Goal: Transaction & Acquisition: Download file/media

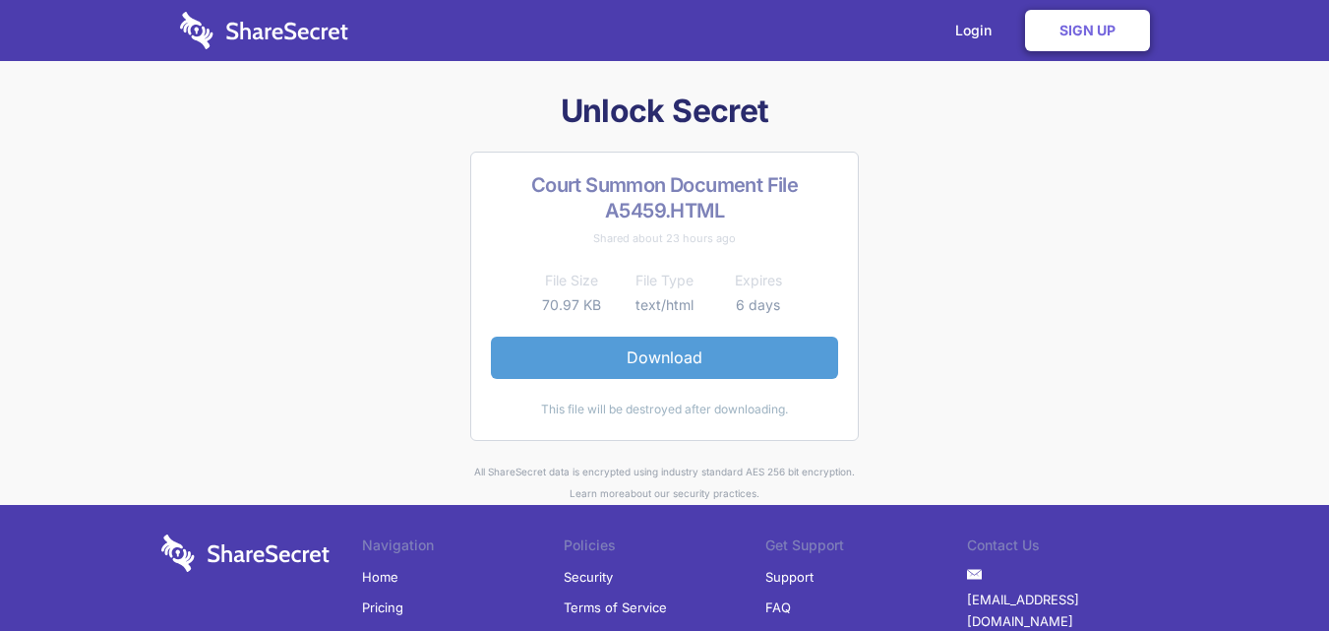
click at [652, 354] on link "Download" at bounding box center [664, 356] width 347 height 41
click at [655, 358] on link "Download" at bounding box center [664, 356] width 347 height 41
click at [656, 358] on link "Download" at bounding box center [664, 356] width 347 height 41
click at [674, 353] on link "Download" at bounding box center [664, 356] width 347 height 41
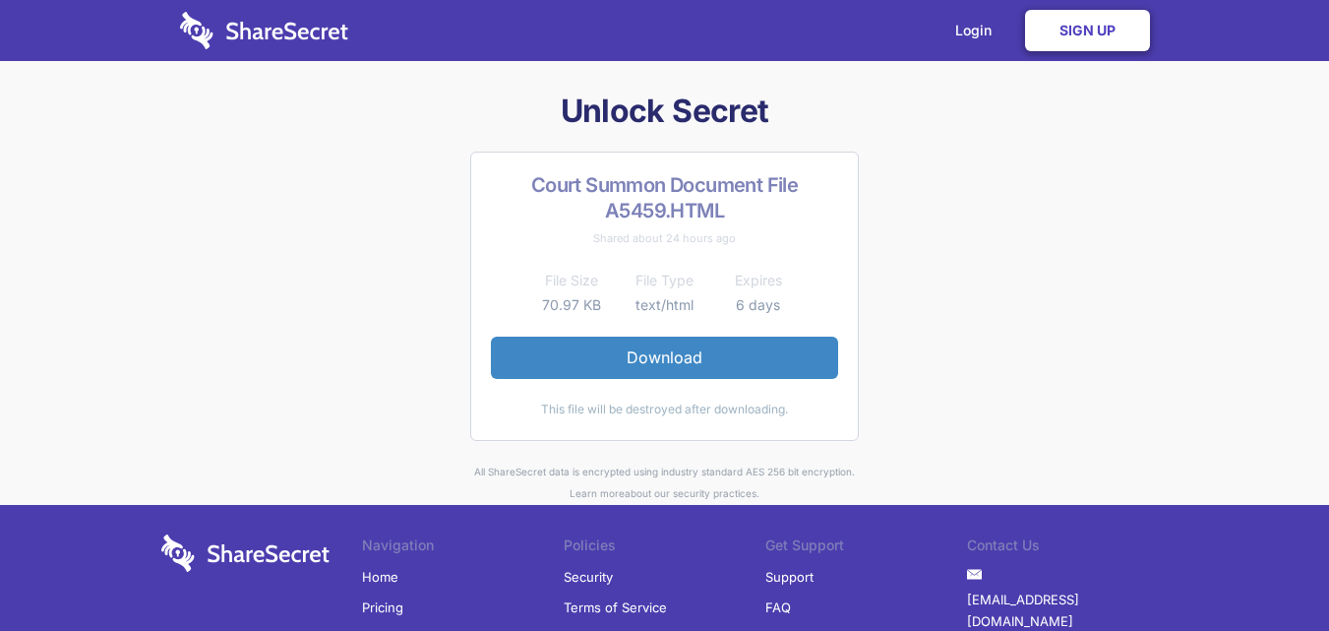
click at [1071, 31] on link "Sign Up" at bounding box center [1087, 30] width 125 height 41
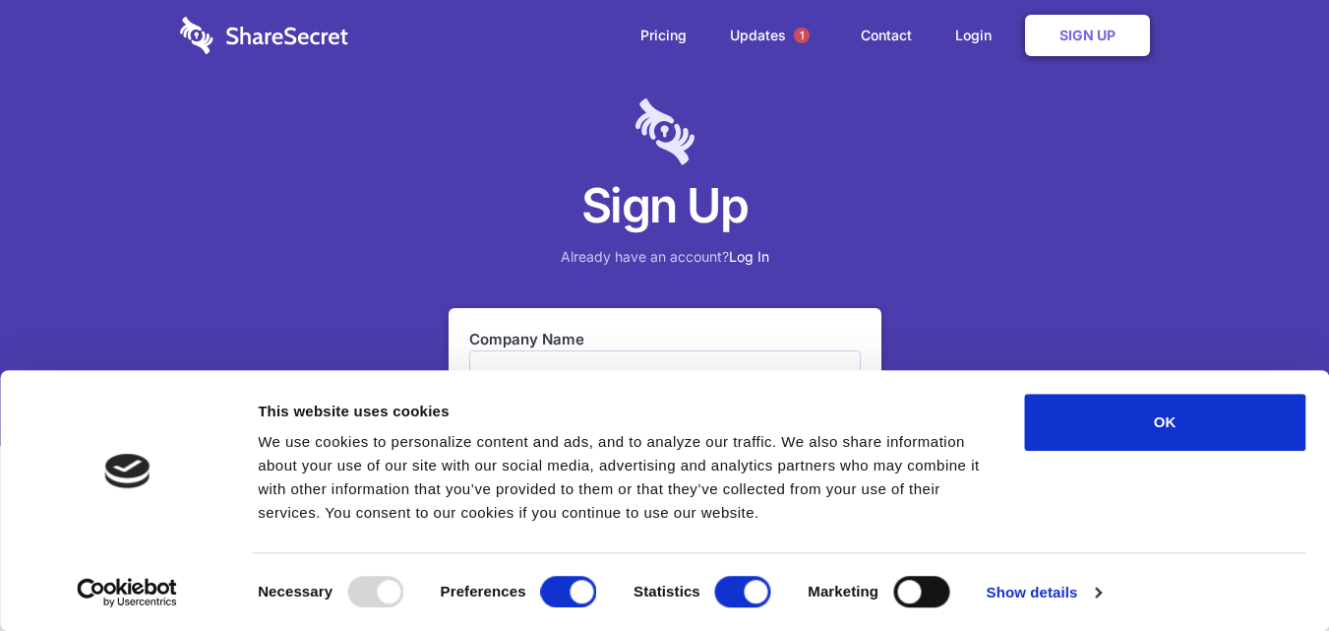
click at [995, 190] on h1 "Sign Up" at bounding box center [664, 205] width 1329 height 61
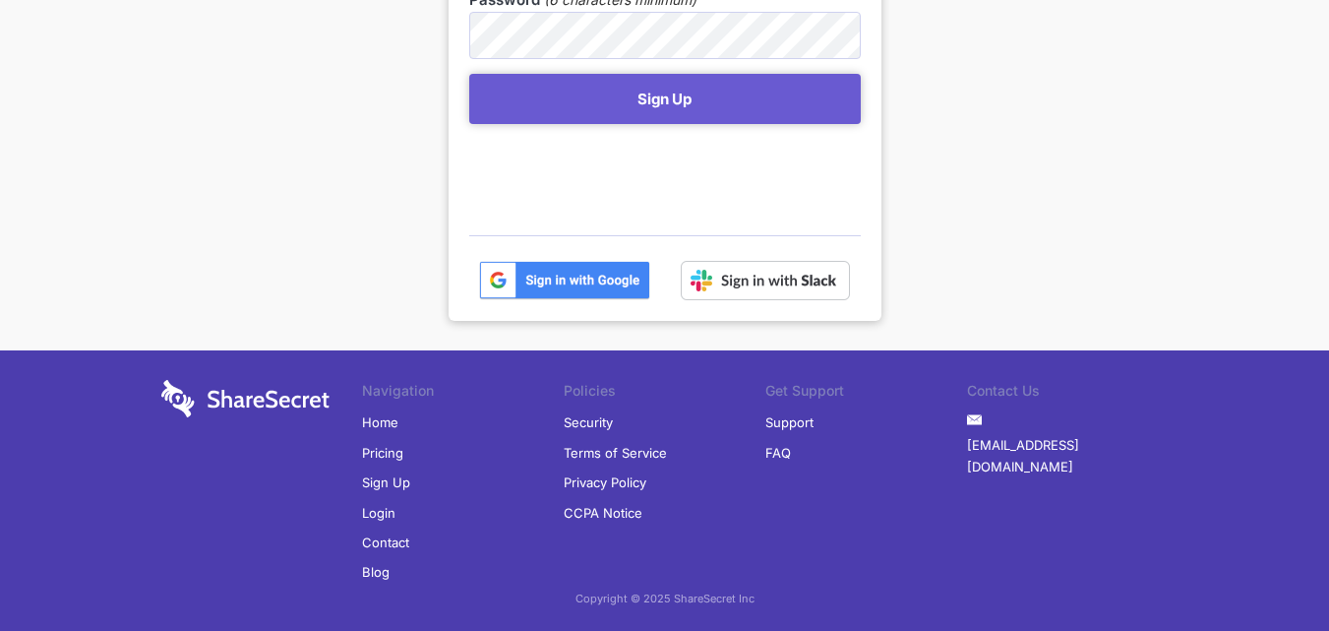
scroll to position [601, 0]
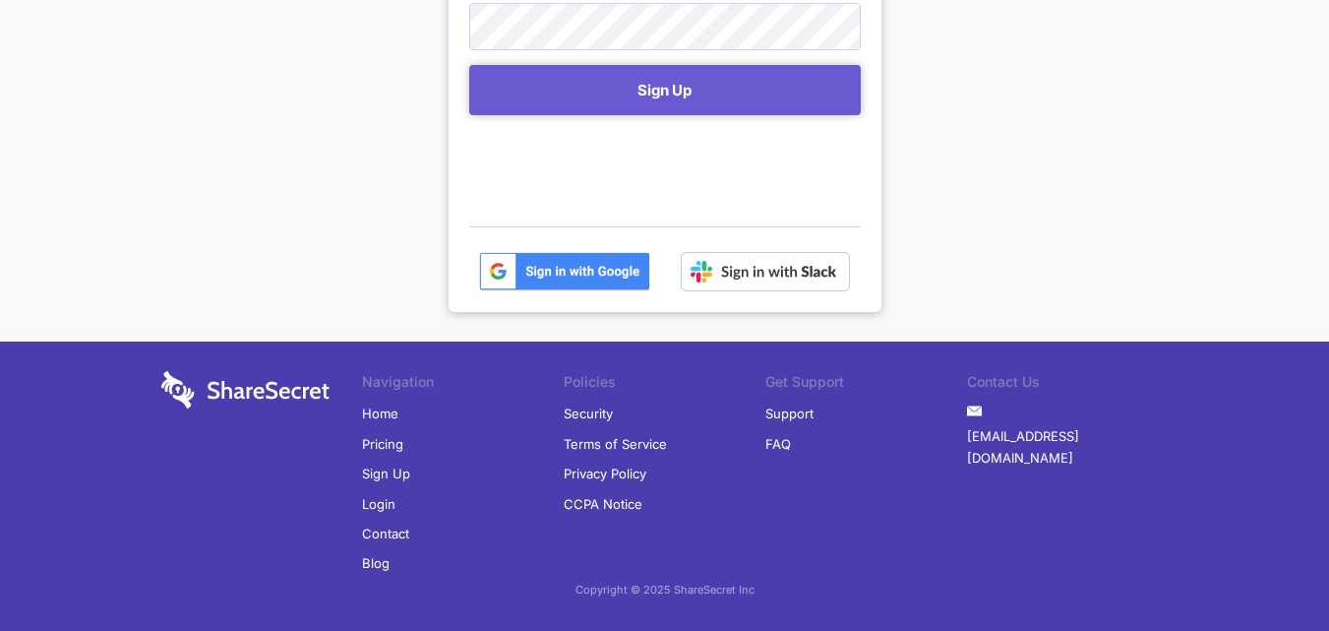
click at [392, 411] on link "Home" at bounding box center [380, 413] width 36 height 30
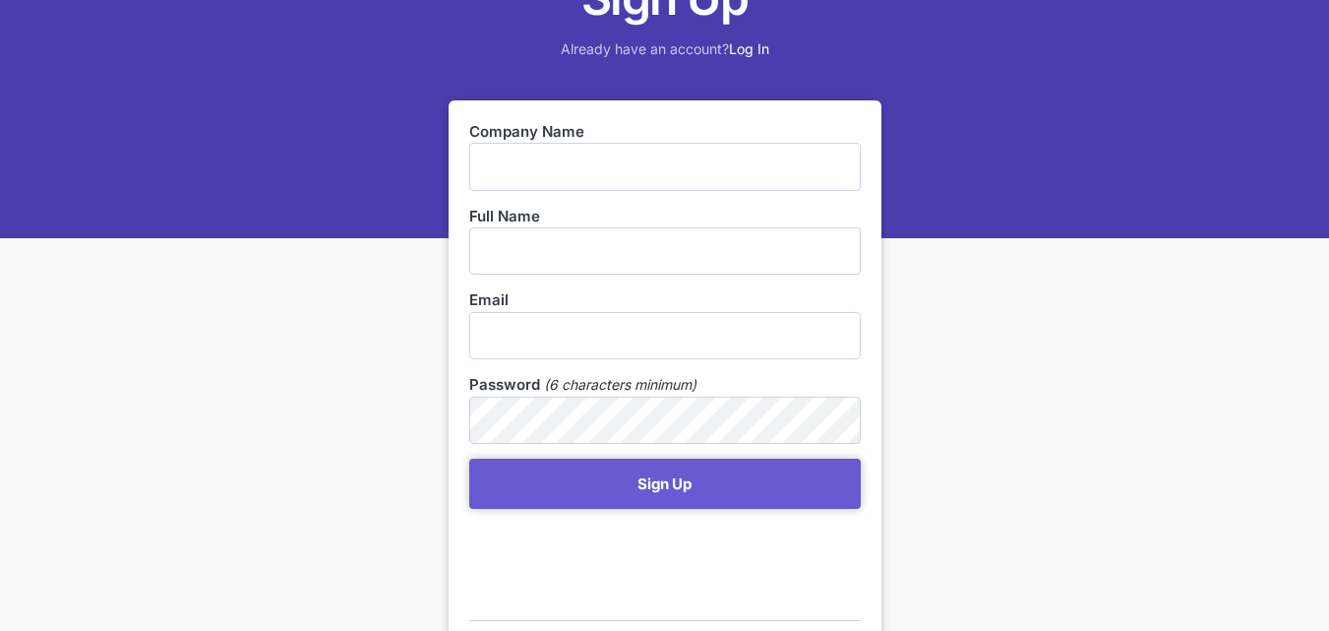
scroll to position [0, 0]
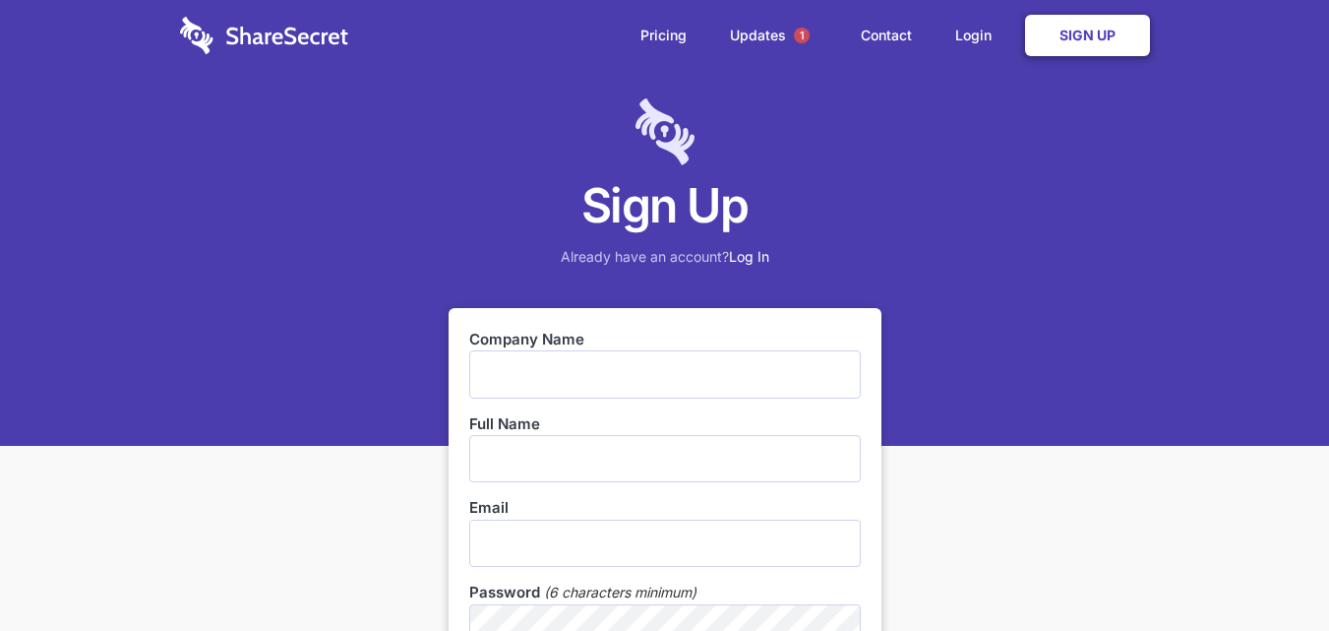
click at [1080, 33] on link "Sign Up" at bounding box center [1087, 35] width 125 height 41
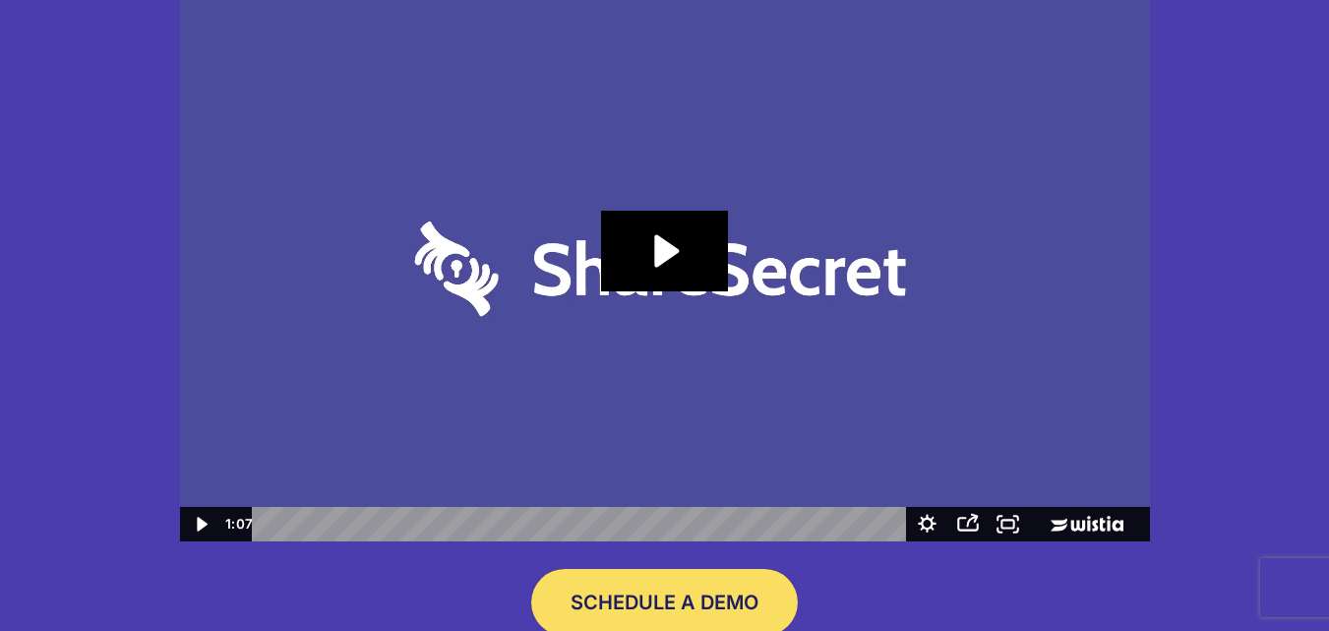
scroll to position [271, 0]
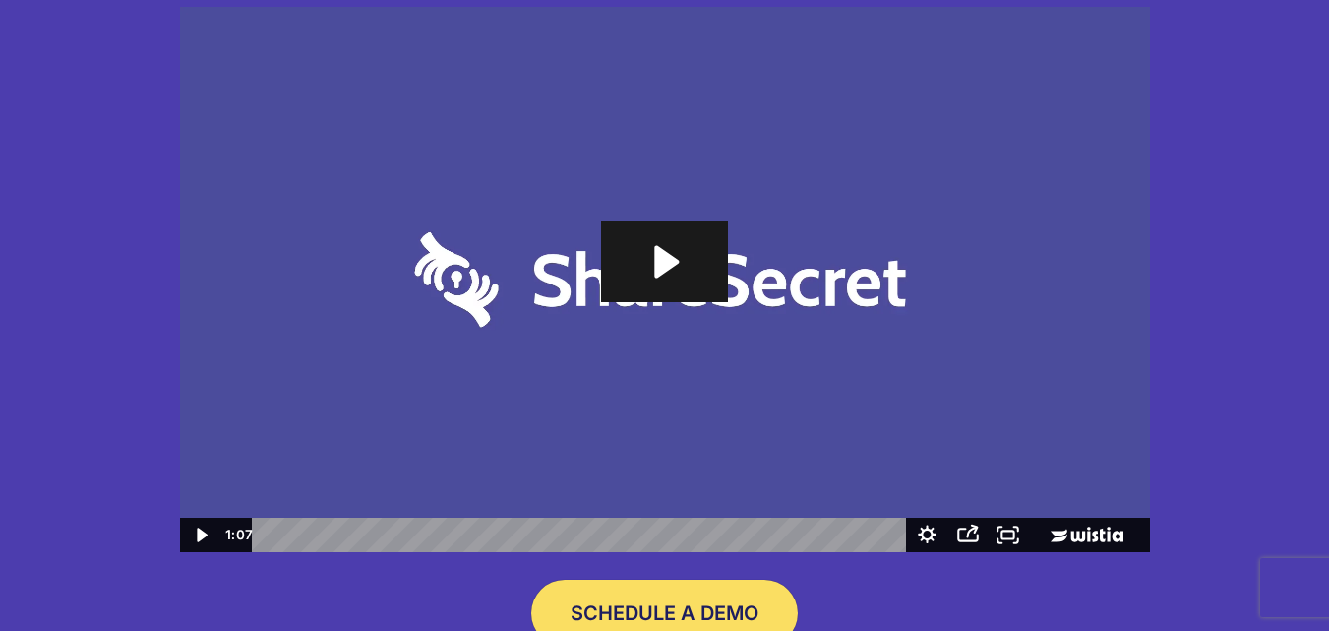
click at [663, 257] on icon "Play Video: Sharesecret Slack Extension" at bounding box center [667, 262] width 25 height 32
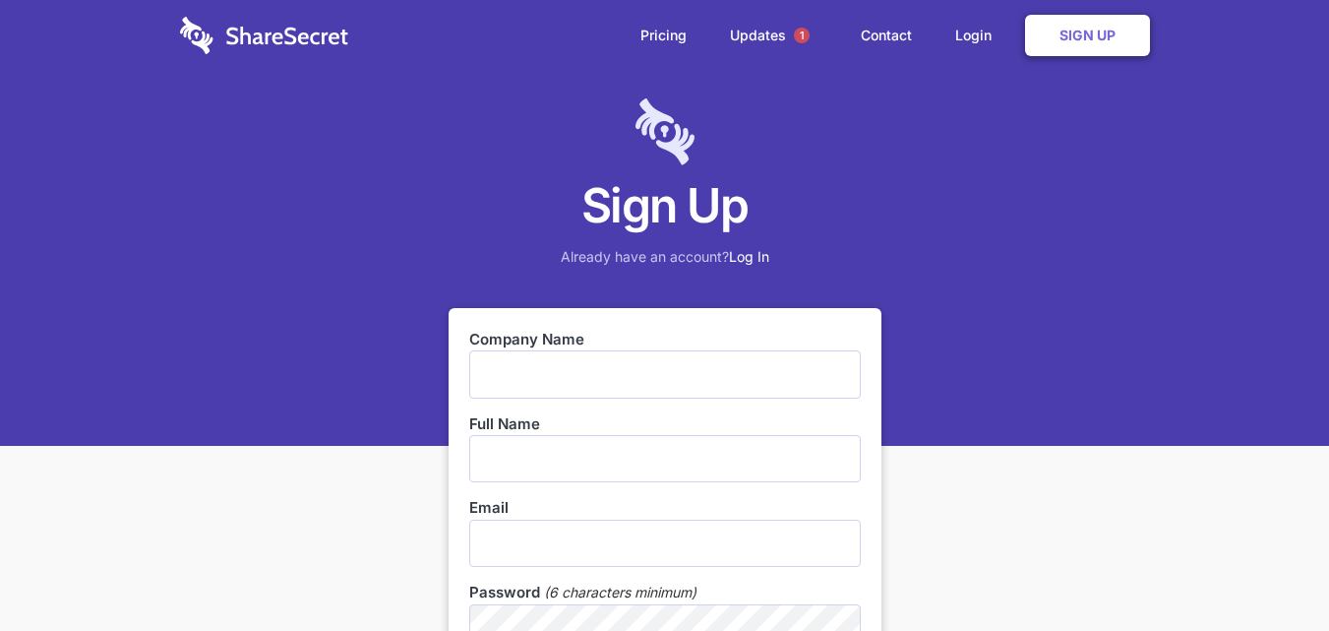
drag, startPoint x: 524, startPoint y: 374, endPoint x: 572, endPoint y: 367, distance: 47.7
click at [525, 374] on input "text" at bounding box center [665, 373] width 392 height 47
type input "Leonard Attorneys Inc."
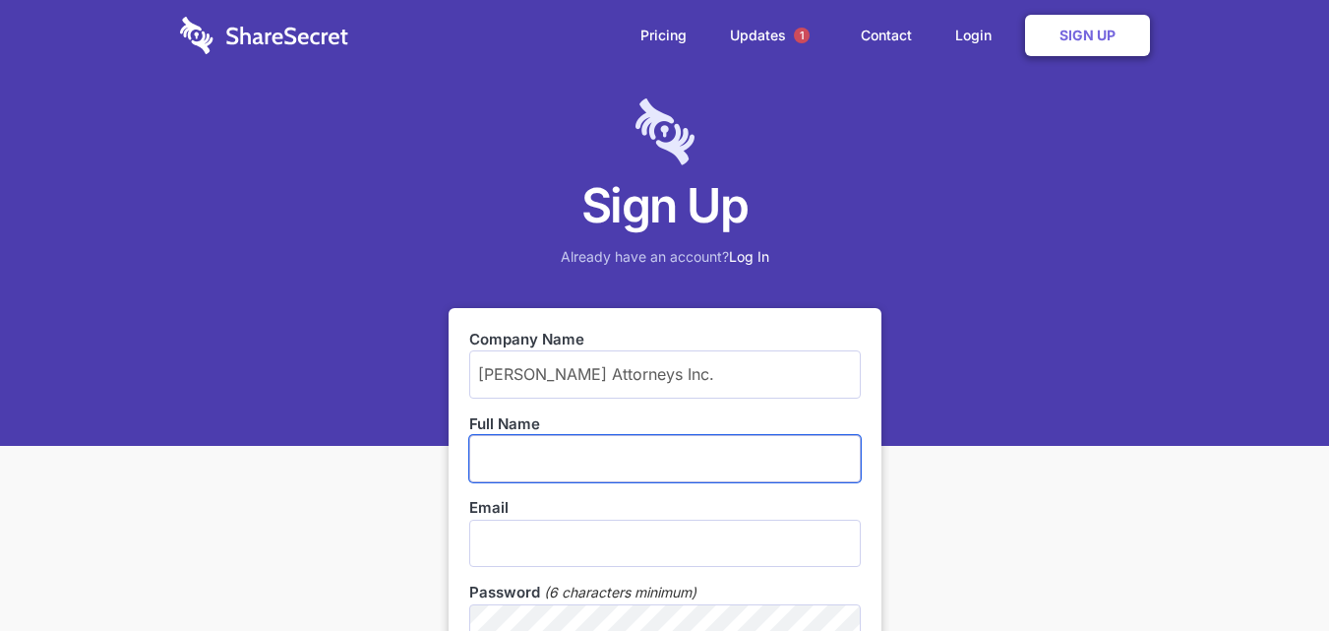
click at [538, 457] on input "text" at bounding box center [665, 458] width 392 height 47
type input "Jaco Leonard"
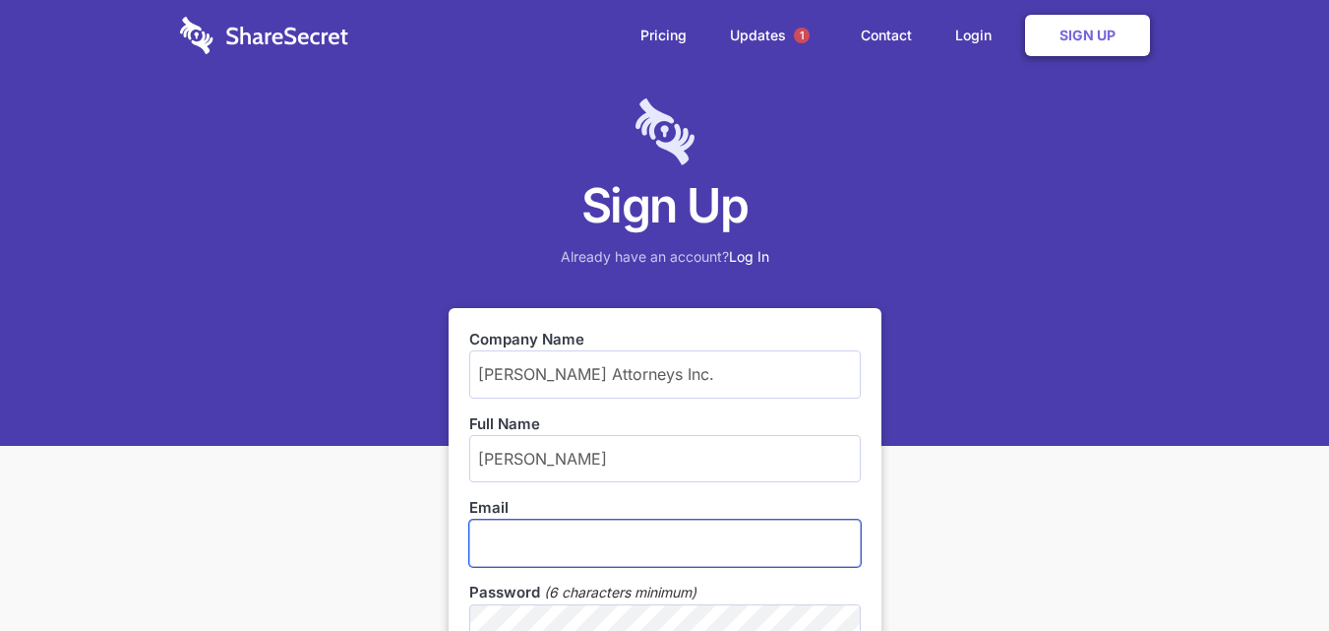
click at [536, 536] on input "email" at bounding box center [665, 542] width 392 height 47
type input "J"
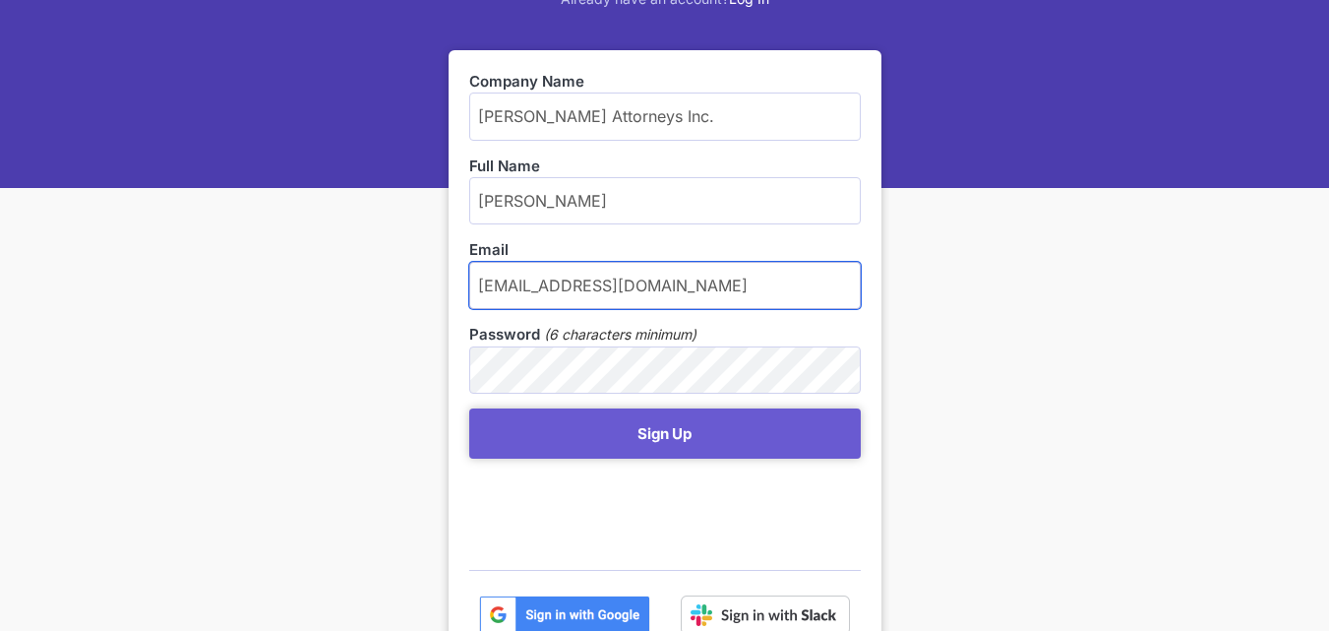
scroll to position [271, 0]
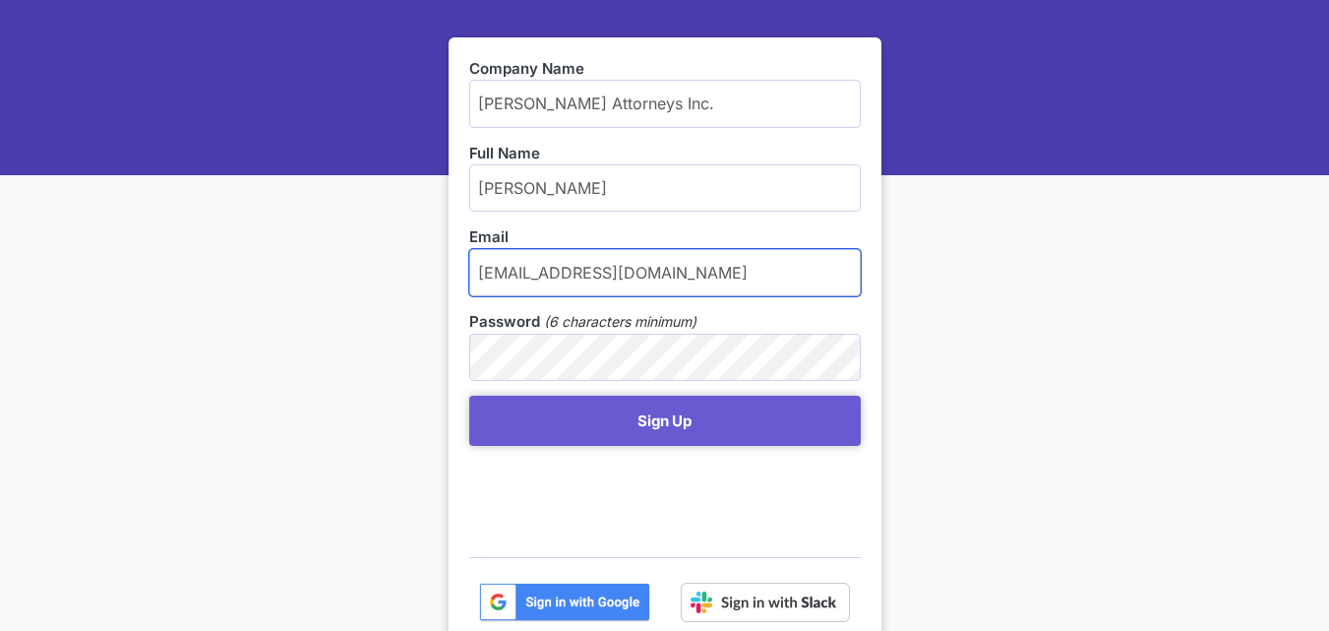
type input "jaco@leonardlaw.co.za"
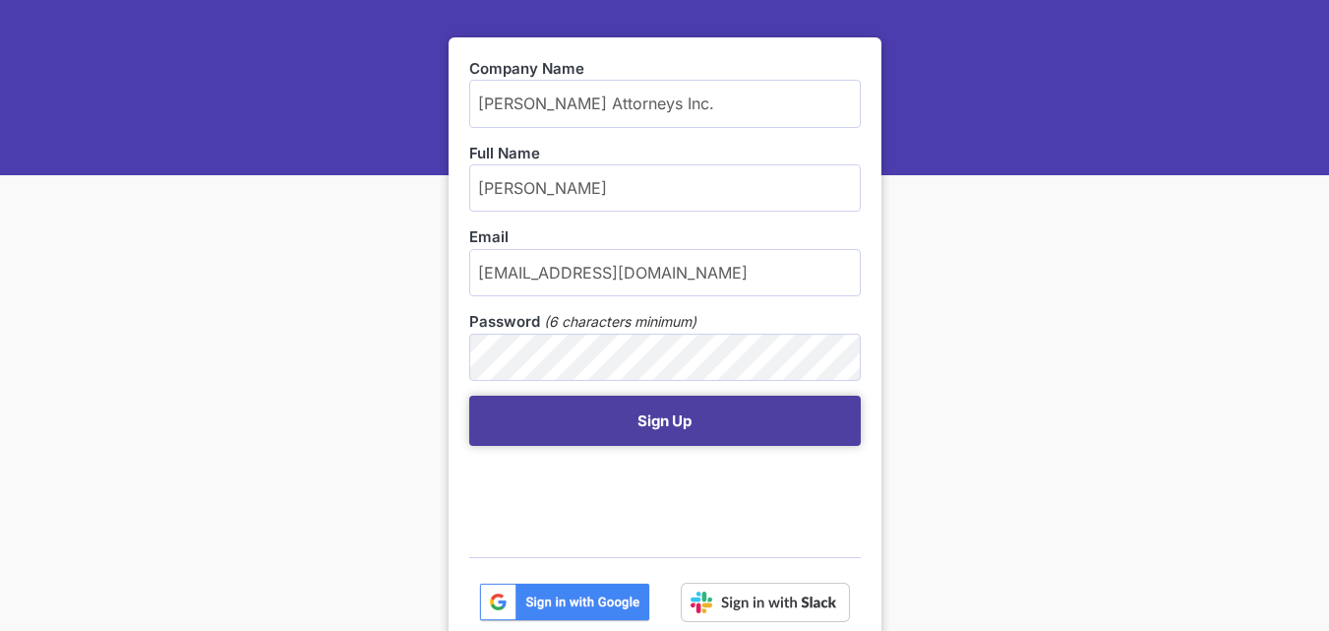
click at [663, 413] on button "Sign Up" at bounding box center [665, 420] width 392 height 50
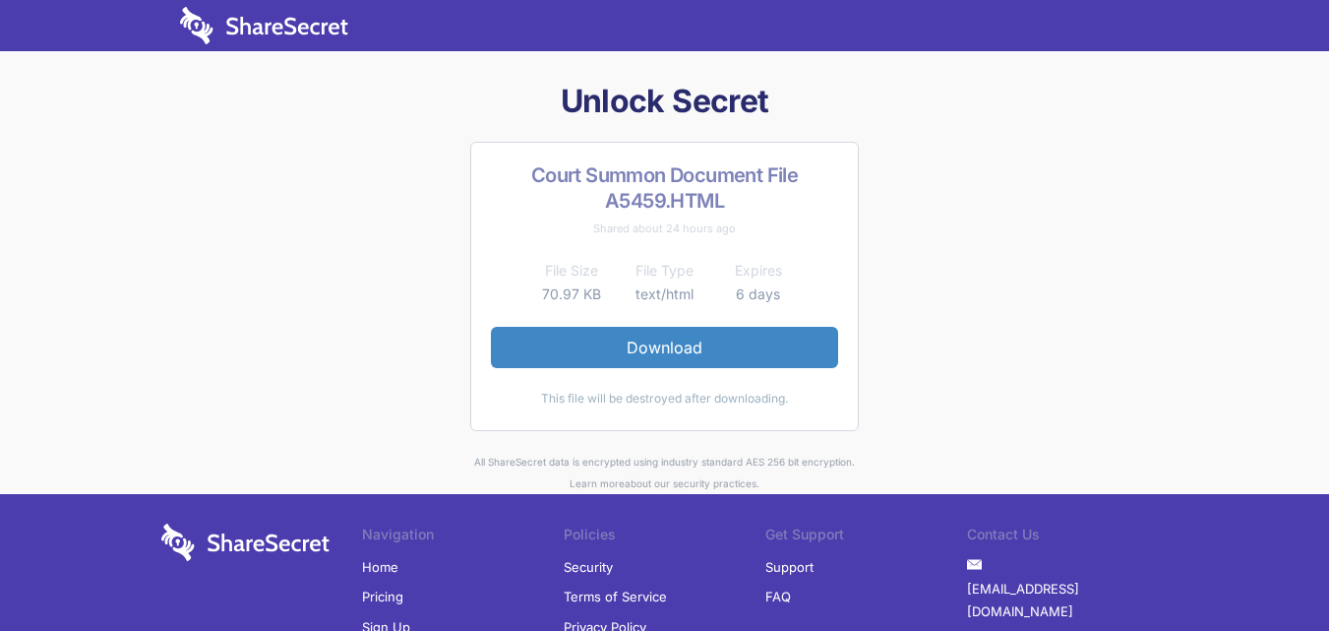
drag, startPoint x: 928, startPoint y: 196, endPoint x: 931, endPoint y: 210, distance: 14.1
click at [931, 196] on div "Unlock Secret Court Summon Document File A5459.HTML Shared about 24 hours ago F…" at bounding box center [664, 287] width 1023 height 413
click at [1192, 24] on nav at bounding box center [664, 25] width 1329 height 51
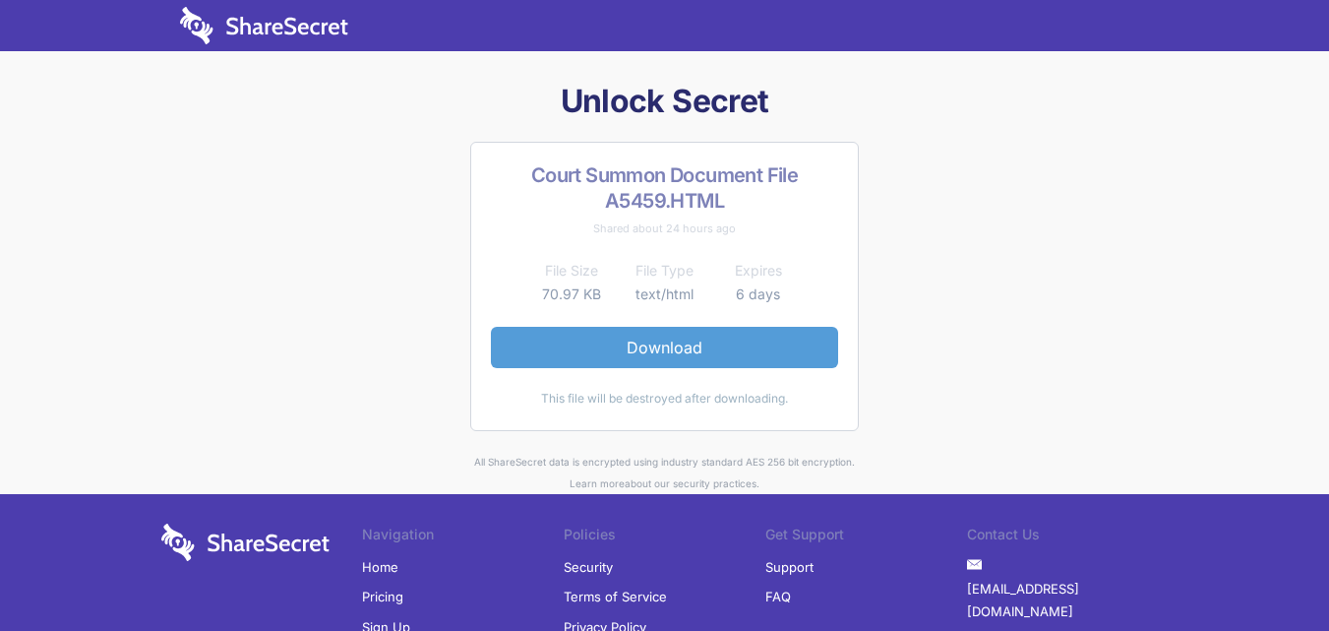
click at [706, 339] on link "Download" at bounding box center [664, 347] width 347 height 41
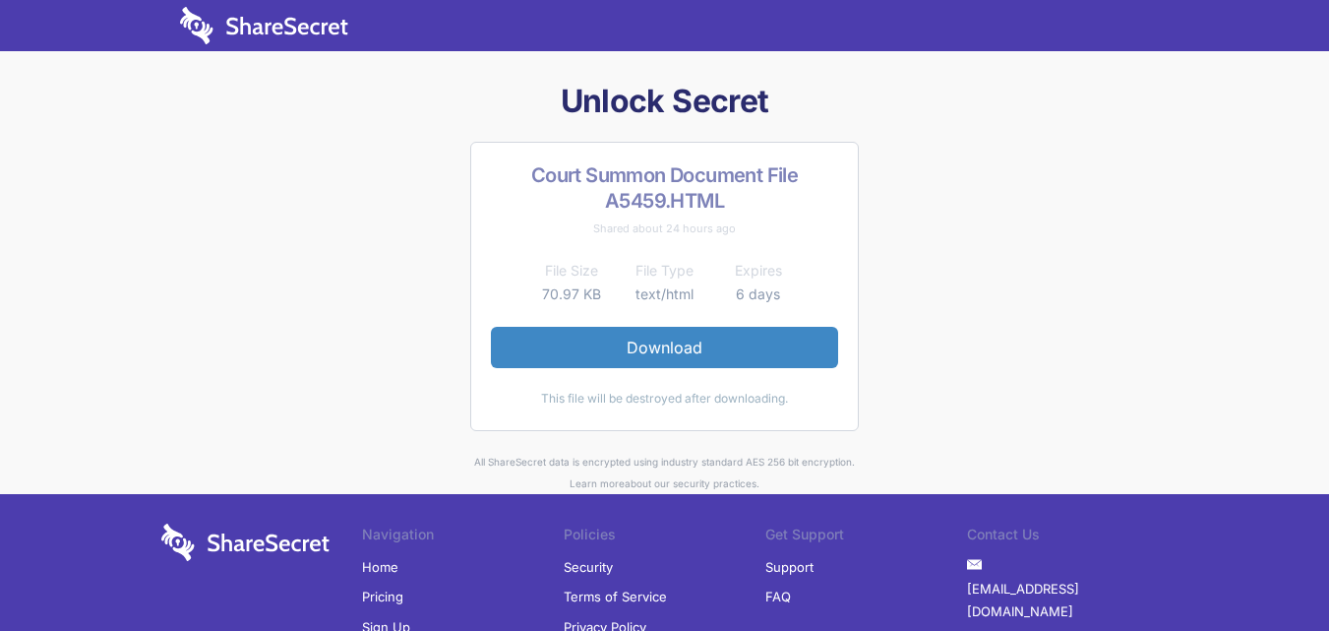
click at [1240, 33] on nav at bounding box center [664, 25] width 1329 height 51
click at [671, 204] on h2 "Court Summon Document File A5459.HTML" at bounding box center [664, 187] width 347 height 51
click at [641, 201] on h2 "Court Summon Document File A5459.HTML" at bounding box center [664, 187] width 347 height 51
click at [643, 200] on h2 "Court Summon Document File A5459.HTML" at bounding box center [664, 187] width 347 height 51
click at [873, 227] on div "Unlock Secret Court Summon Document File A5459.HTML Shared about 24 hours ago F…" at bounding box center [664, 287] width 1023 height 413
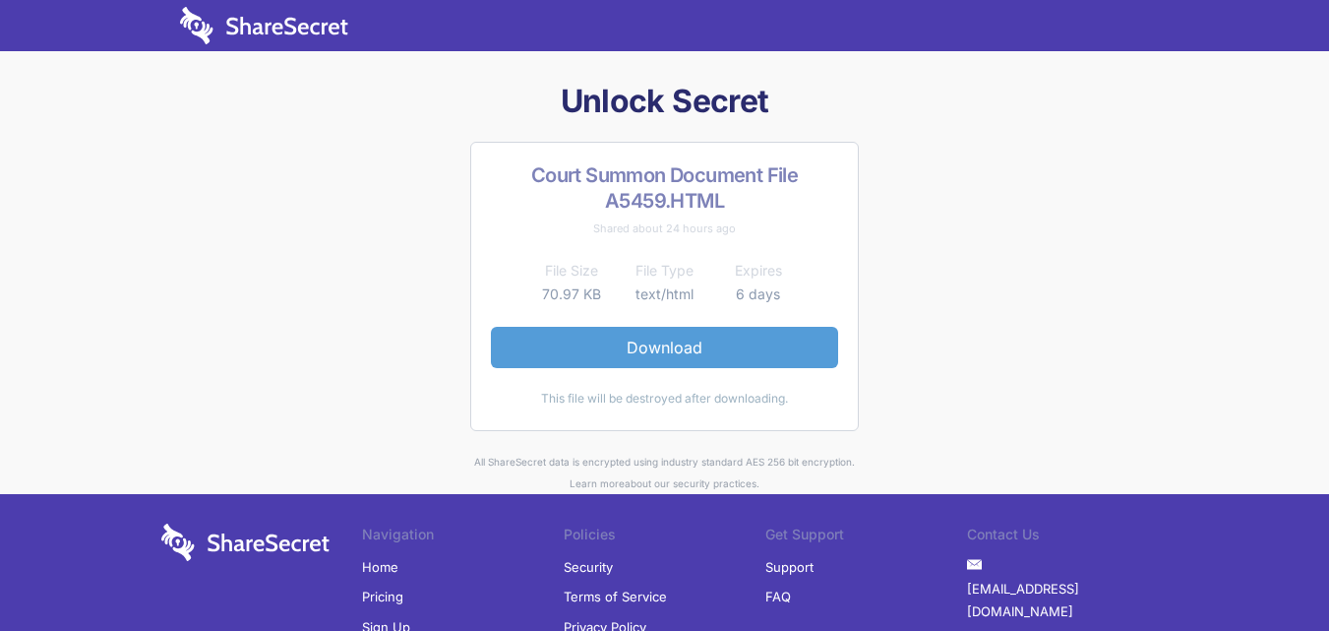
click at [666, 344] on link "Download" at bounding box center [664, 347] width 347 height 41
